Goal: Check status: Check status

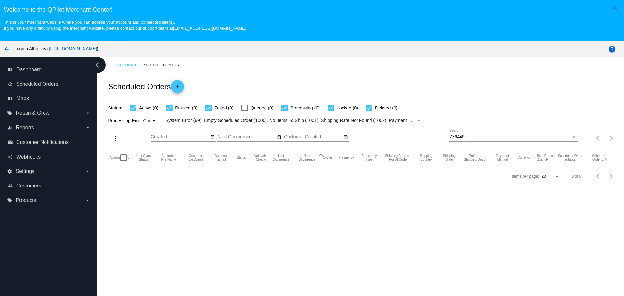
click at [450, 136] on input "776449" at bounding box center [509, 136] width 121 height 5
paste input "[EMAIL_ADDRESS][DOMAIN_NAME]"
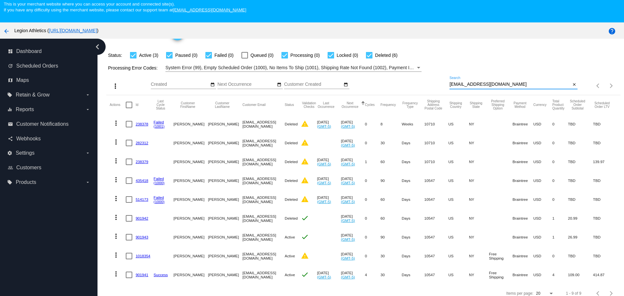
scroll to position [41, 0]
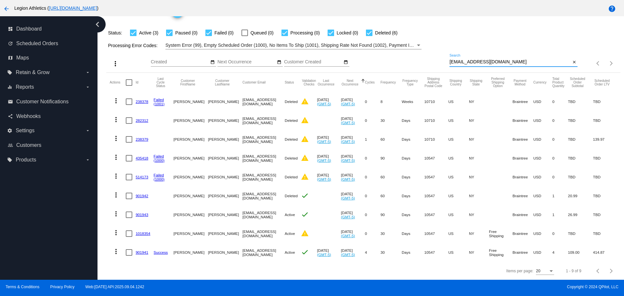
type input "kevindickson914@gmail.com"
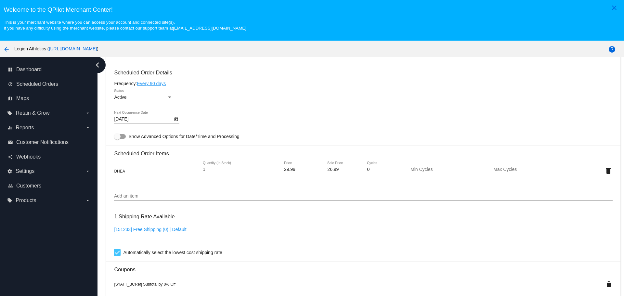
scroll to position [325, 0]
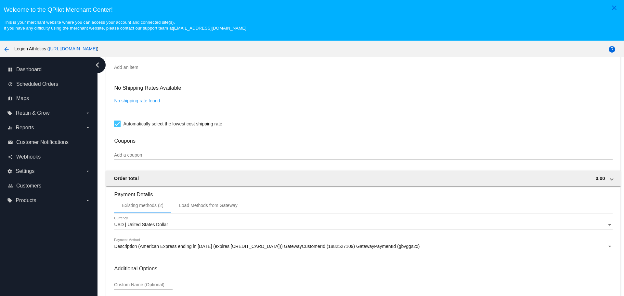
scroll to position [437, 0]
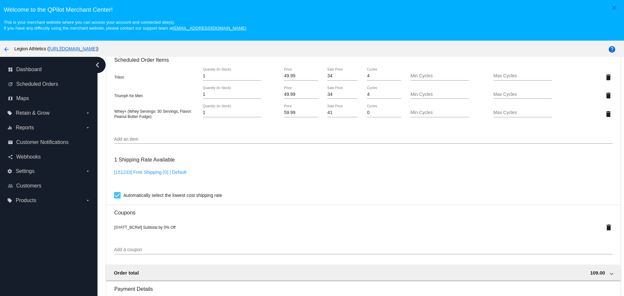
scroll to position [520, 0]
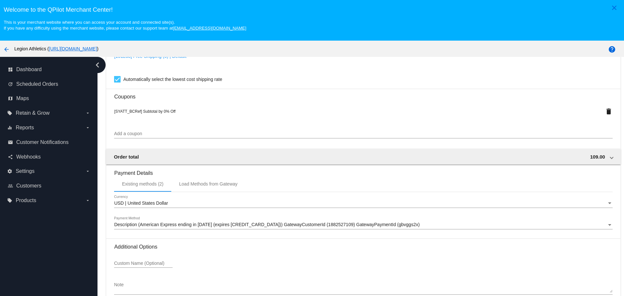
scroll to position [659, 0]
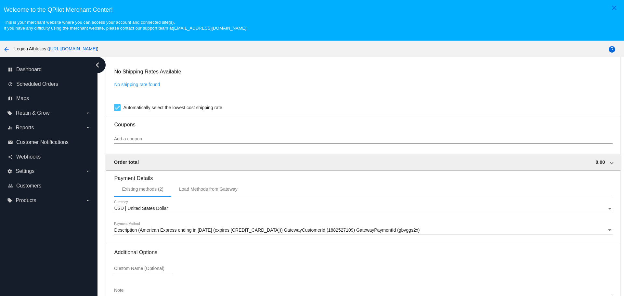
scroll to position [437, 0]
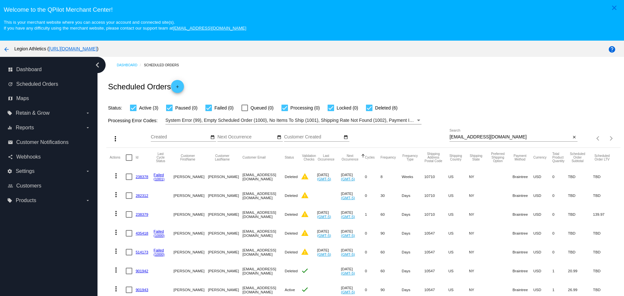
click at [449, 137] on input "kevindickson914@gmail.com" at bounding box center [509, 136] width 121 height 5
drag, startPoint x: 445, startPoint y: 137, endPoint x: 495, endPoint y: 138, distance: 50.4
click at [495, 138] on input "kevindickson914@gmail.com" at bounding box center [509, 136] width 121 height 5
paste input "cmejia033@yahoo"
type input "cmejia033@yahoo.com"
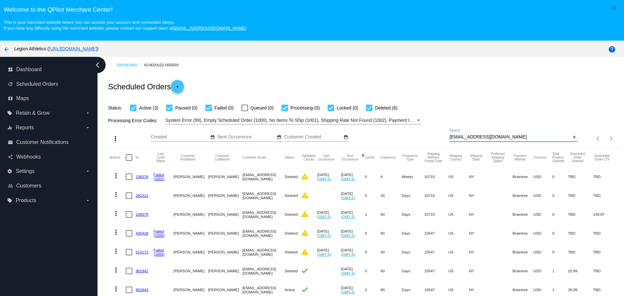
click at [456, 87] on div "Scheduled Orders add" at bounding box center [363, 86] width 514 height 26
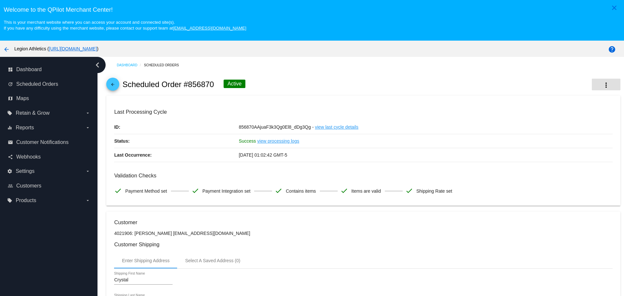
click at [602, 84] on button "more_vert" at bounding box center [606, 85] width 29 height 12
click at [580, 93] on button "info View Event Logs" at bounding box center [564, 89] width 91 height 16
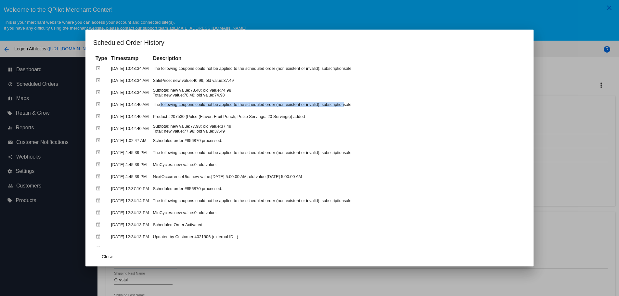
drag, startPoint x: 196, startPoint y: 105, endPoint x: 323, endPoint y: 105, distance: 127.0
click at [323, 105] on td "The following coupons could not be applied to the scheduled order (non existent…" at bounding box center [338, 104] width 374 height 11
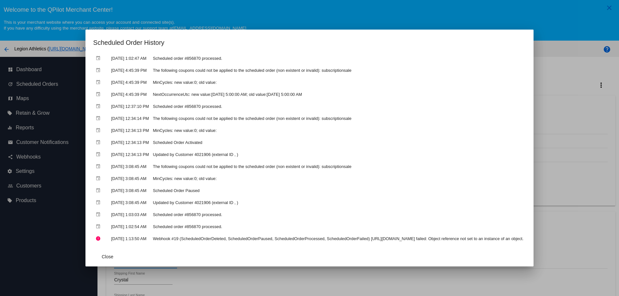
scroll to position [65, 0]
